Goal: Navigation & Orientation: Find specific page/section

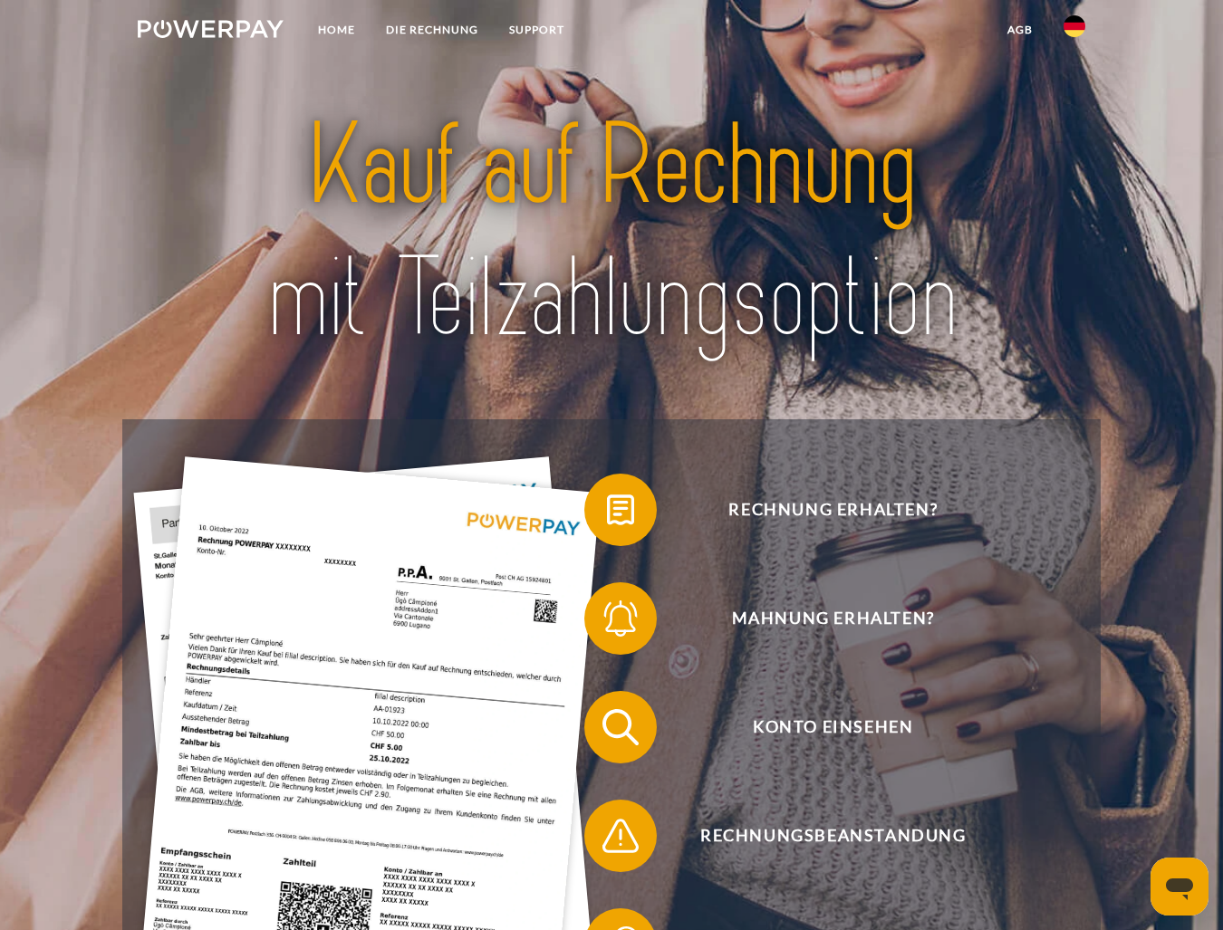
click at [1190, 889] on icon "Messaging-Fenster öffnen" at bounding box center [1179, 889] width 27 height 22
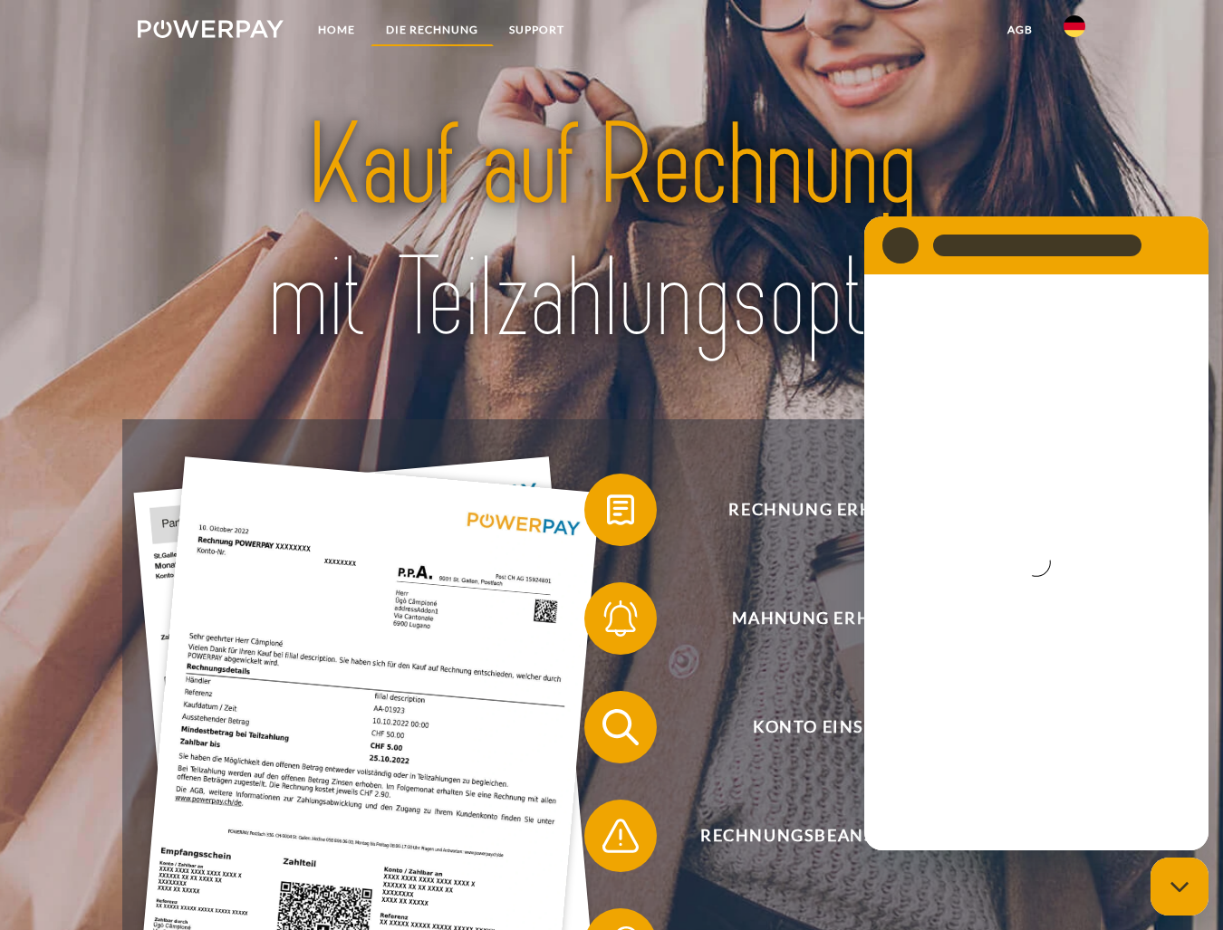
click at [396, 24] on link "DIE RECHNUNG" at bounding box center [431, 30] width 123 height 33
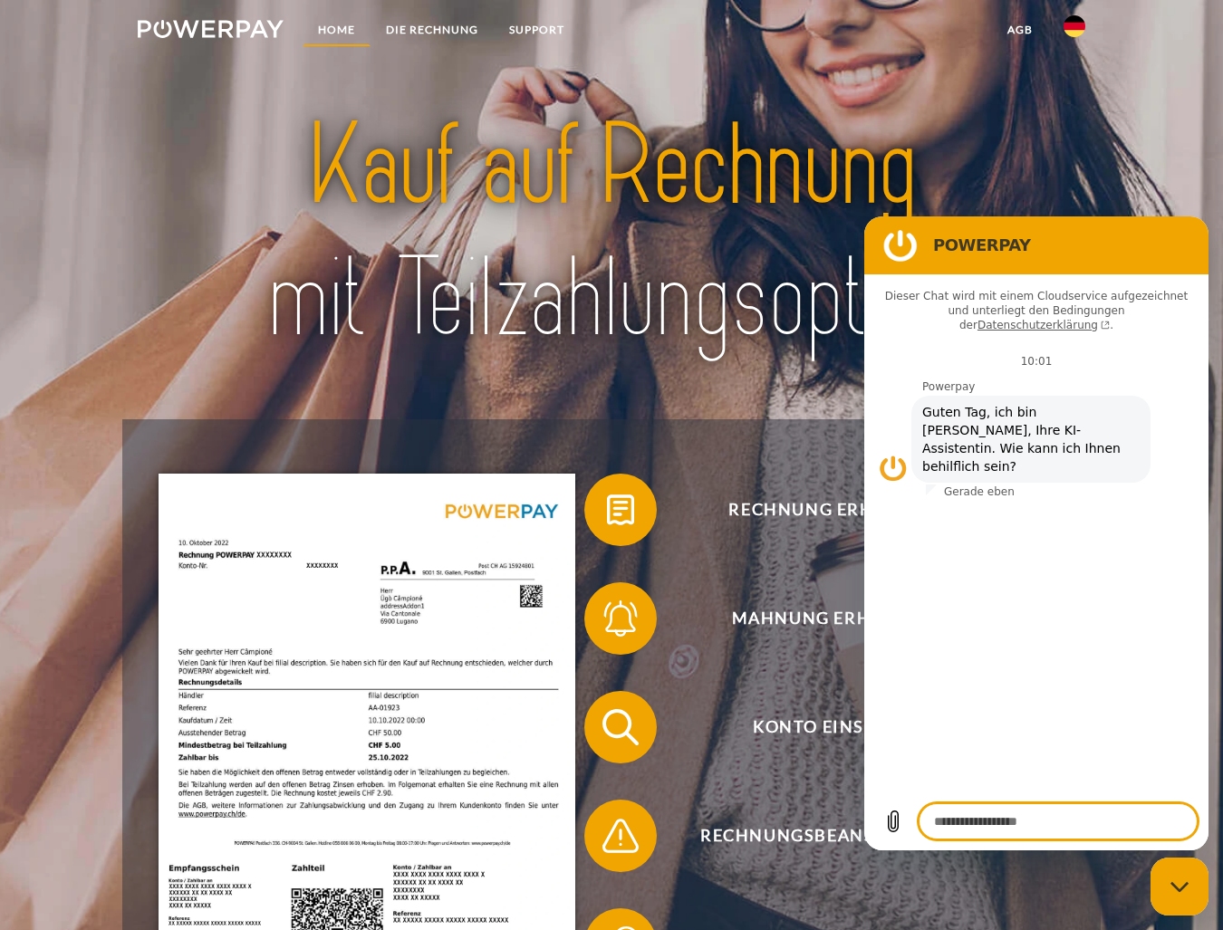
click at [331, 35] on link "Home" at bounding box center [336, 30] width 68 height 33
click at [1180, 885] on icon "Messaging-Fenster schließen" at bounding box center [1179, 887] width 19 height 12
type textarea "*"
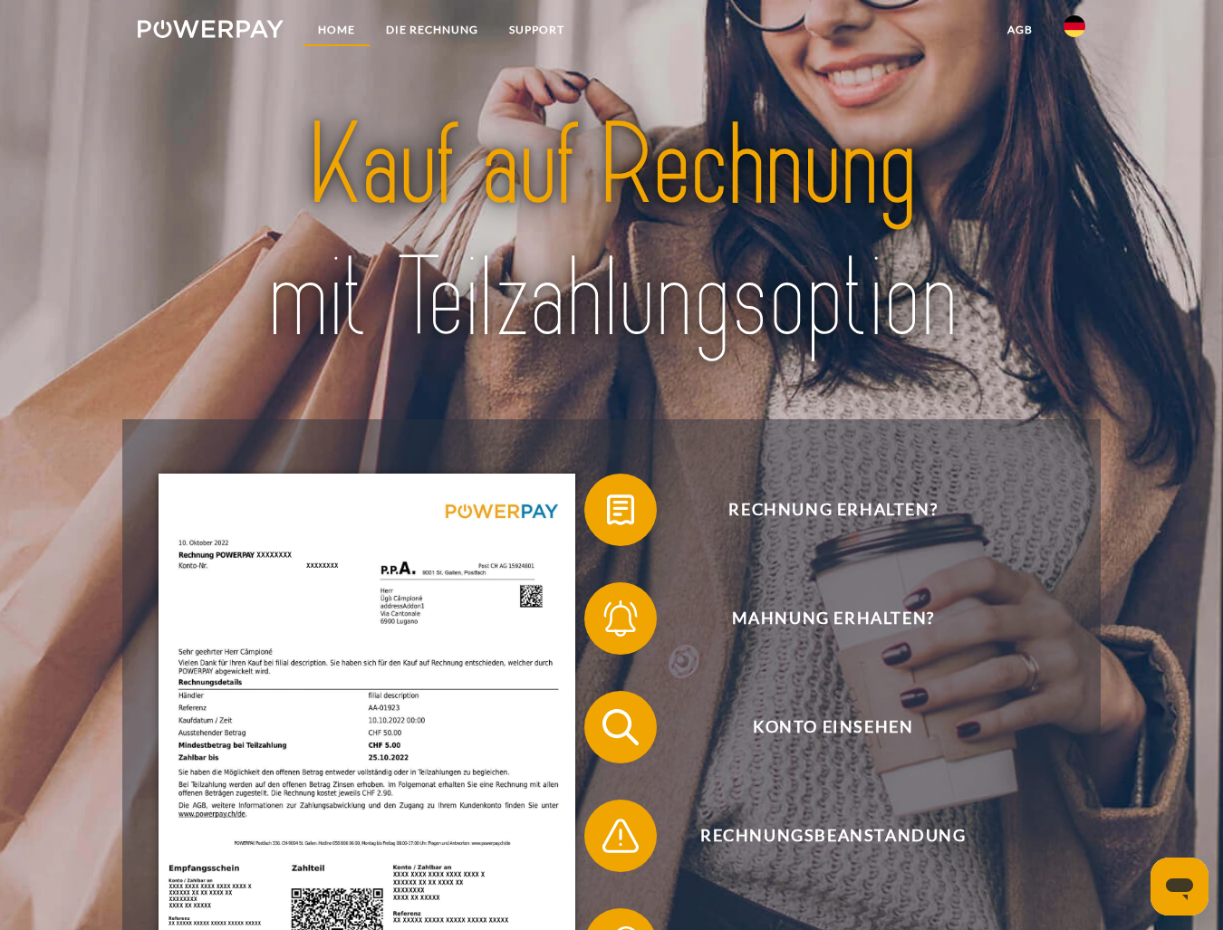
click at [324, 28] on link "Home" at bounding box center [336, 30] width 68 height 33
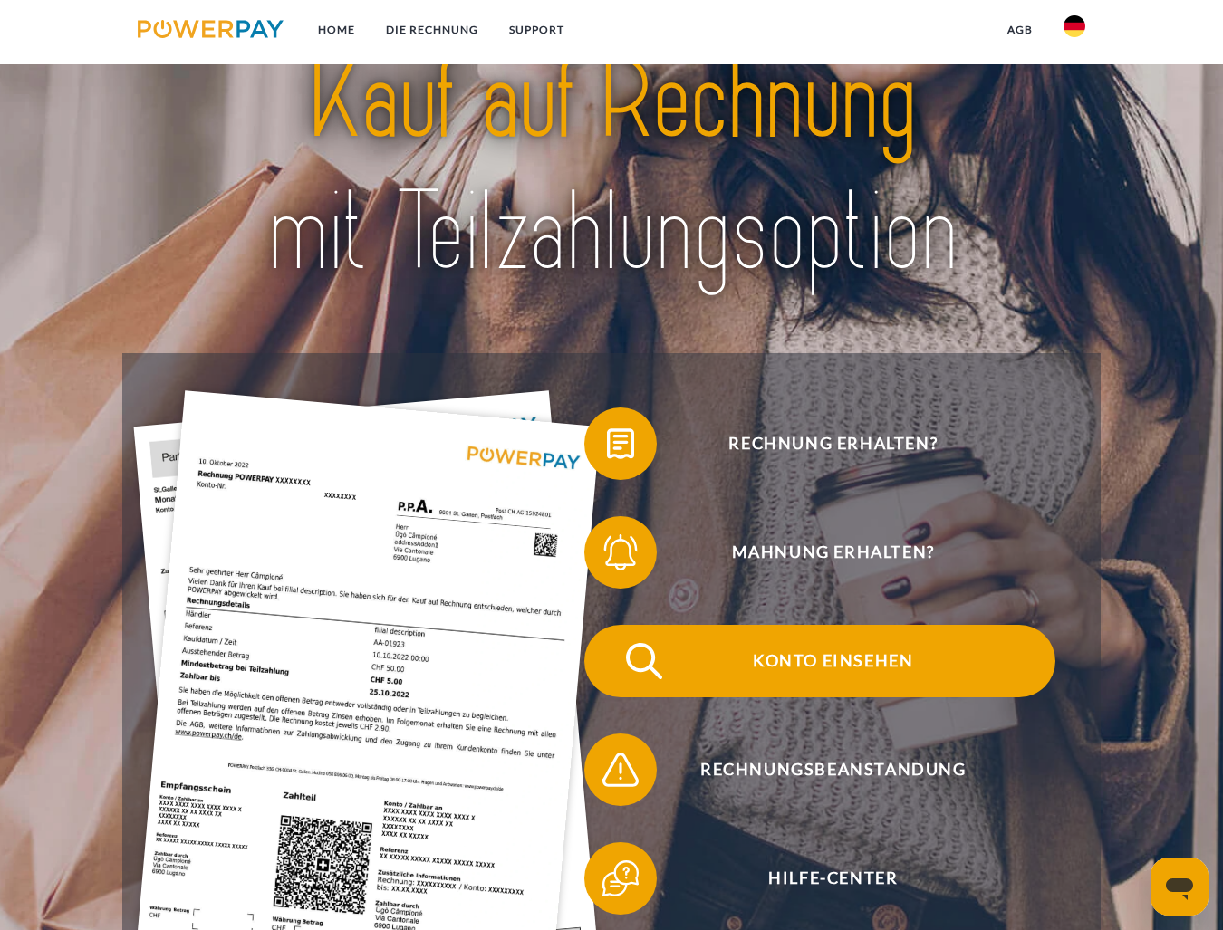
scroll to position [181, 0]
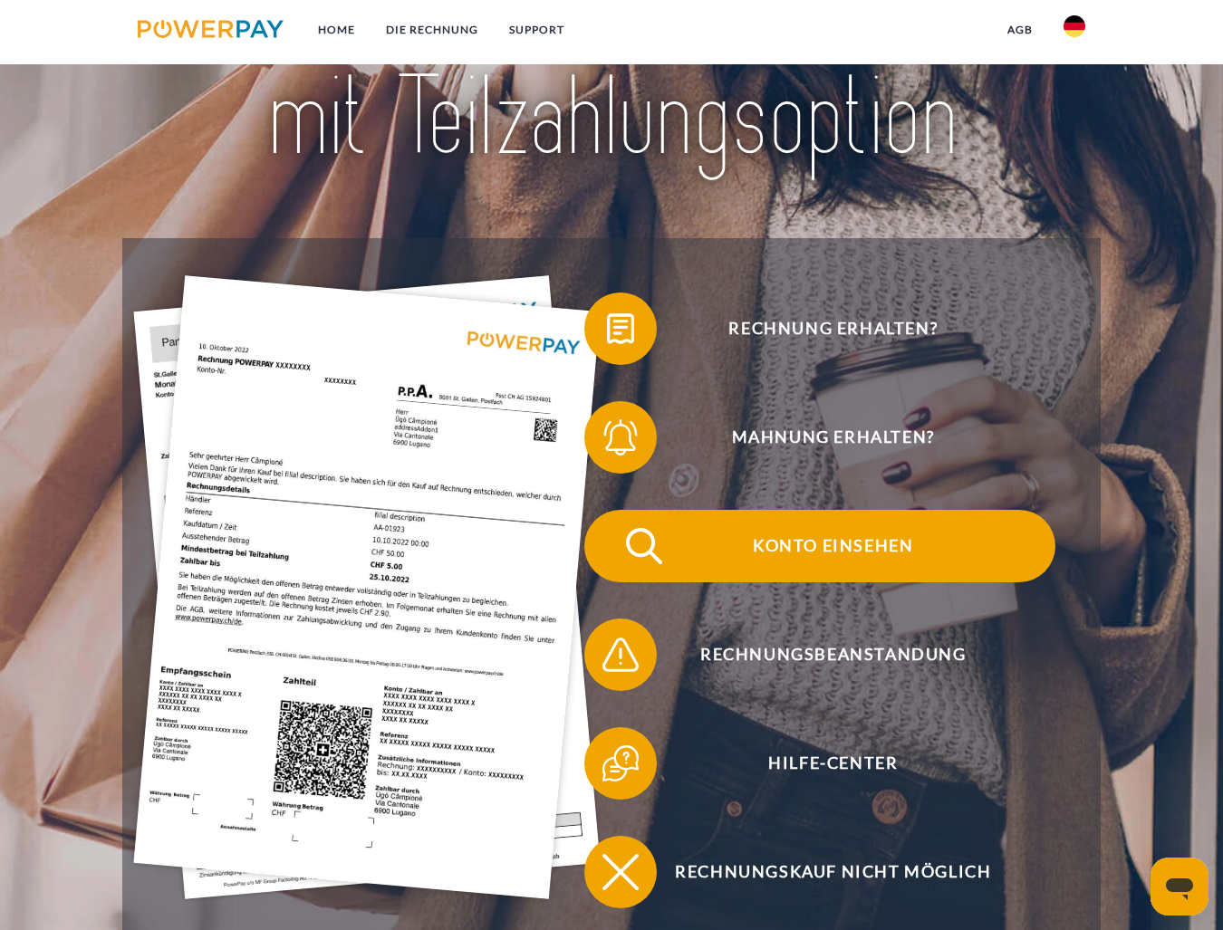
click at [887, 549] on span "Konto einsehen" at bounding box center [833, 546] width 444 height 72
